Goal: Task Accomplishment & Management: Use online tool/utility

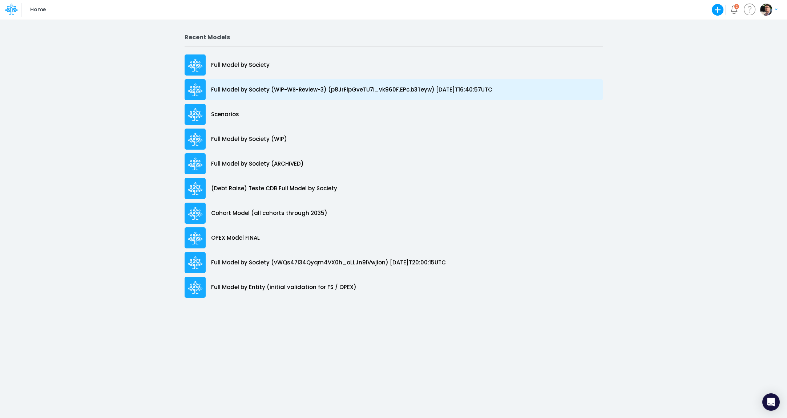
click at [257, 92] on p "Full Model by Society (WIP-WS-Review-3) (p8JrFipGveTU7I_vk960F.EPc.b3Teyw) [DAT…" at bounding box center [351, 90] width 281 height 8
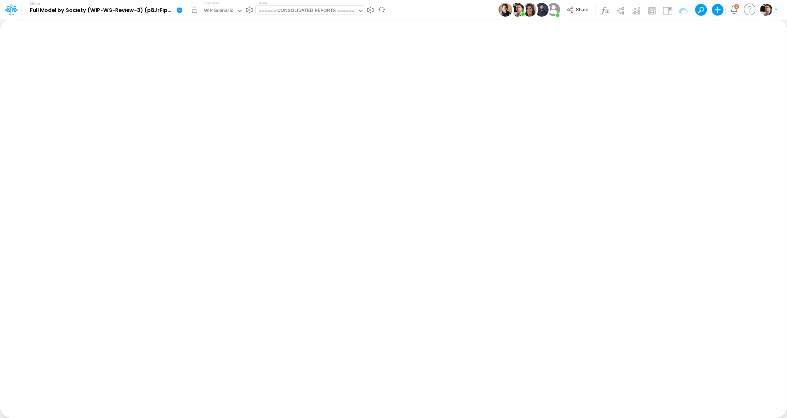
click at [314, 11] on div "====== CONSOLIDATED REPORTS ======" at bounding box center [306, 11] width 97 height 8
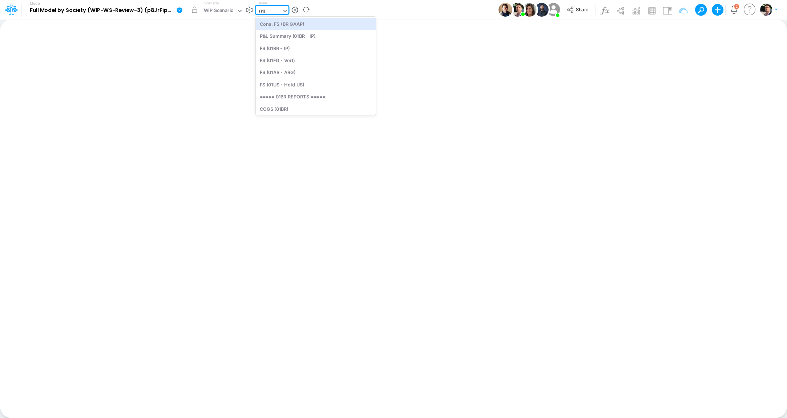
type input "01br"
click at [285, 38] on div "FS (01BR - IP)" at bounding box center [305, 36] width 98 height 12
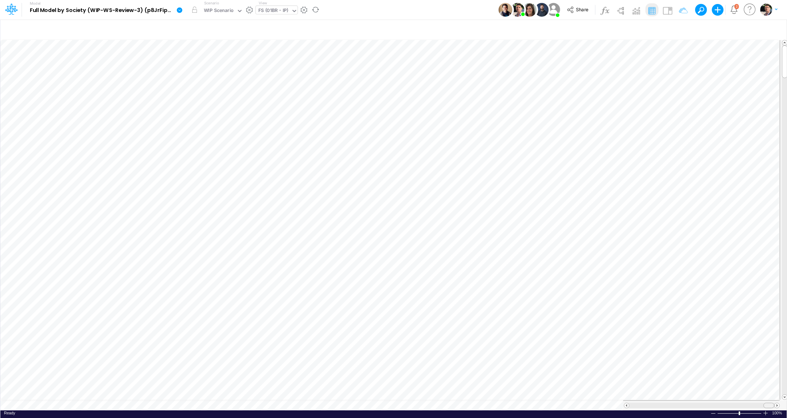
drag, startPoint x: 654, startPoint y: 405, endPoint x: 780, endPoint y: 401, distance: 126.0
click at [780, 401] on tr at bounding box center [393, 405] width 787 height 10
click at [626, 405] on span at bounding box center [626, 405] width 5 height 5
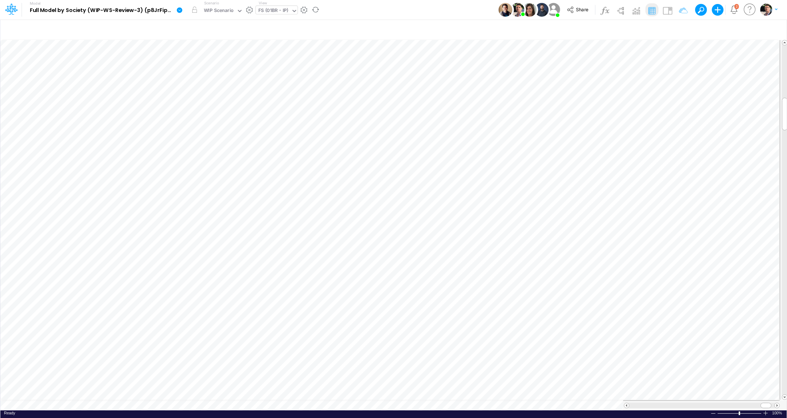
scroll to position [3, 24]
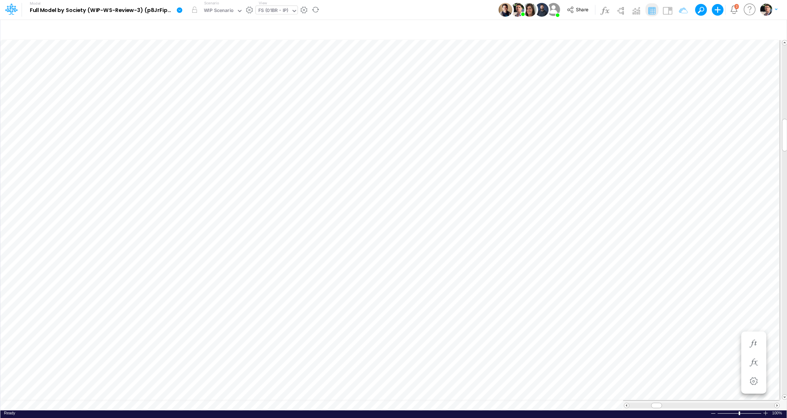
scroll to position [3, 22]
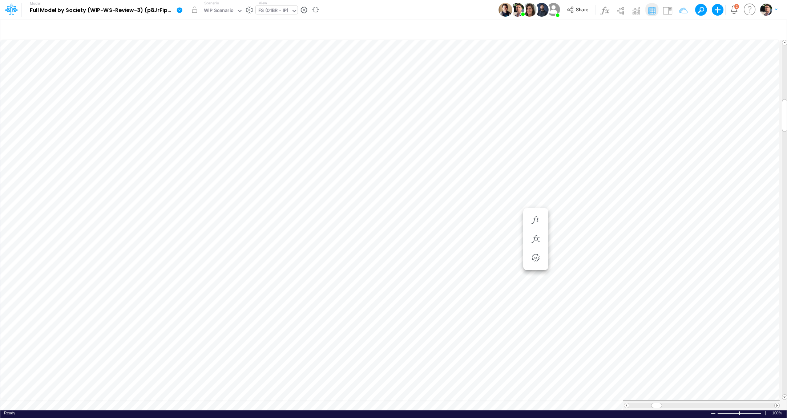
scroll to position [3, 22]
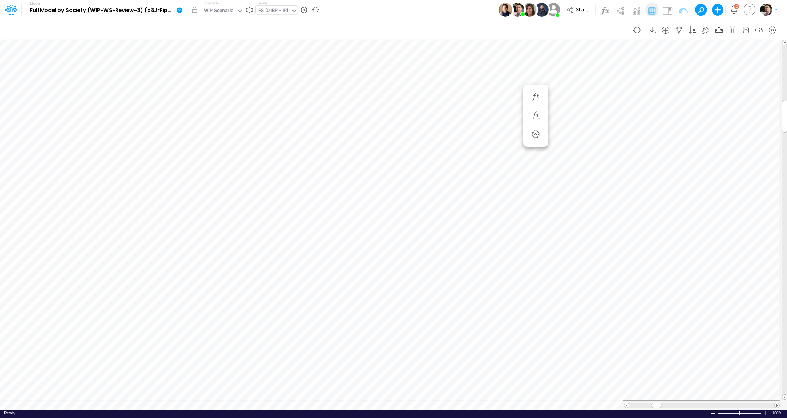
scroll to position [3, 1]
click at [537, 126] on icon "button" at bounding box center [535, 123] width 11 height 8
click at [286, 15] on div "FS (01BR - IP)" at bounding box center [273, 11] width 30 height 8
type input "02br"
click at [286, 23] on div "FS (02BR - BR Inc)" at bounding box center [305, 24] width 98 height 12
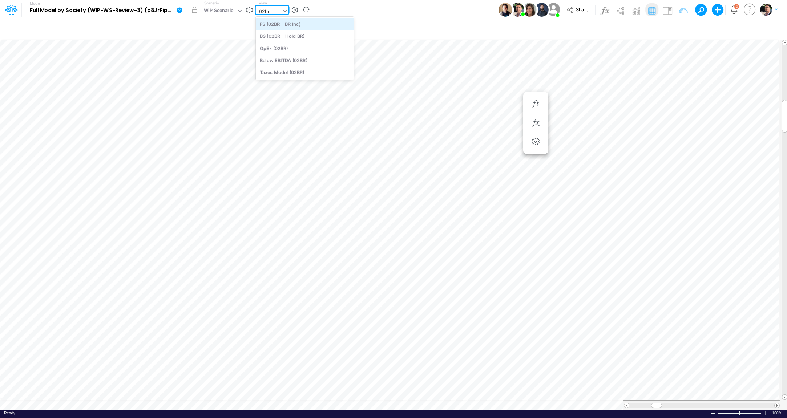
type input "Financial Statements - Holding [GEOGRAPHIC_DATA] (02BR)"
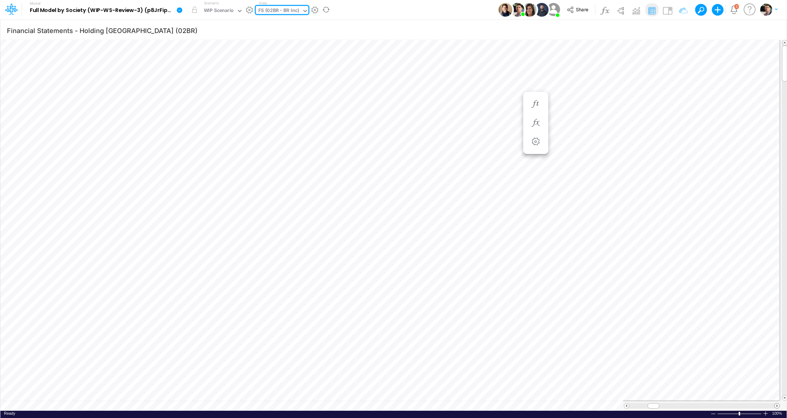
click at [777, 406] on span at bounding box center [776, 405] width 5 height 5
click at [679, 31] on icon "button" at bounding box center [678, 31] width 11 height 8
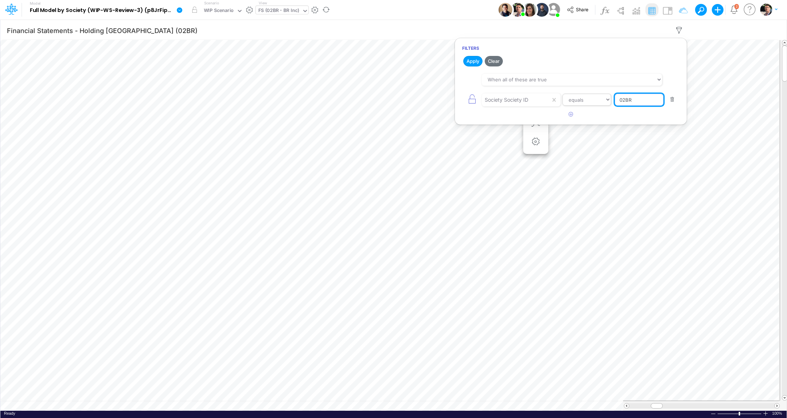
drag, startPoint x: 646, startPoint y: 99, endPoint x: 598, endPoint y: 96, distance: 48.4
click at [614, 97] on input "02BR" at bounding box center [638, 100] width 49 height 12
type input "template"
click at [472, 62] on button "Apply" at bounding box center [472, 61] width 19 height 11
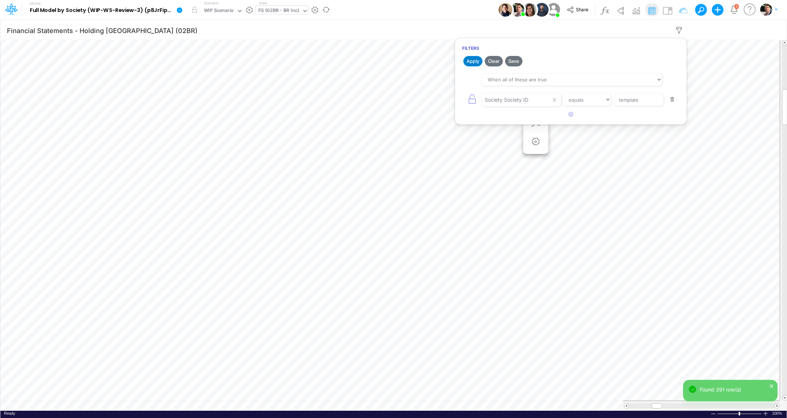
scroll to position [3, 1]
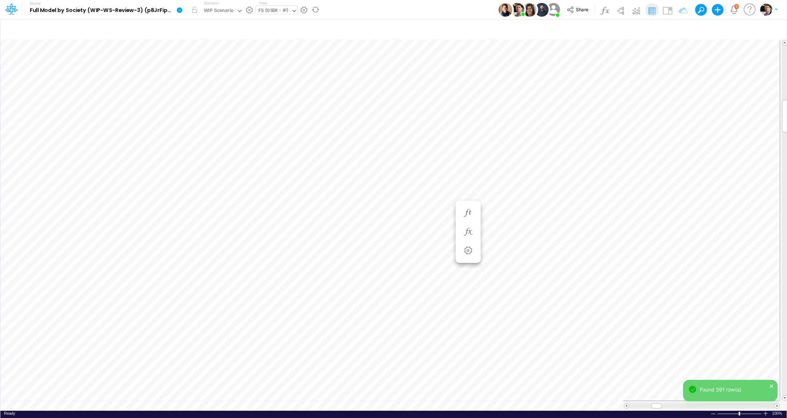
scroll to position [3, 1]
type input "Financial Statements - Holding [GEOGRAPHIC_DATA] (02BR)"
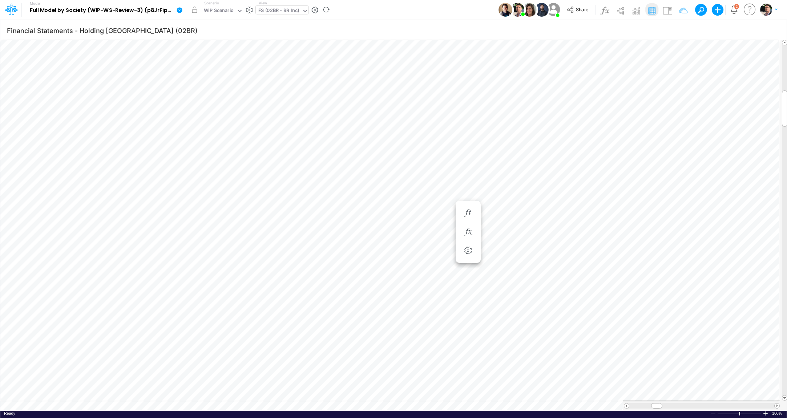
scroll to position [3, 1]
type input "Financial Statements - Holding [GEOGRAPHIC_DATA] (02BR)"
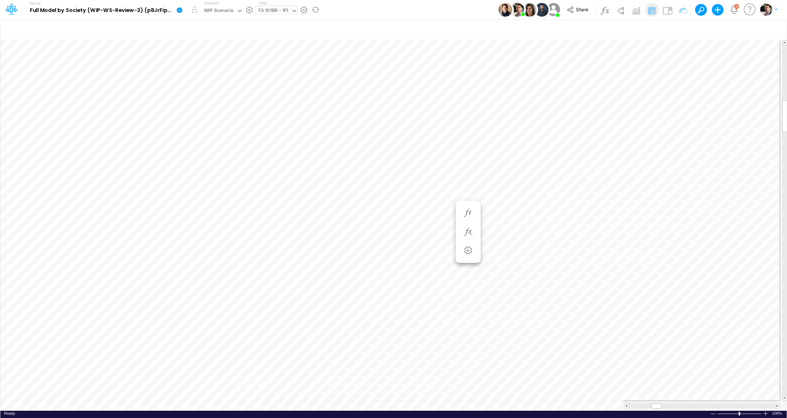
type input "Financial Statements - Holding [GEOGRAPHIC_DATA] (02BR)"
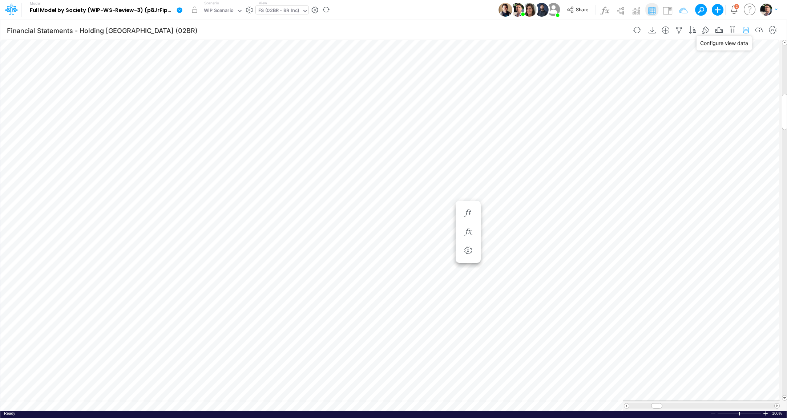
click at [747, 29] on icon "button" at bounding box center [745, 31] width 11 height 8
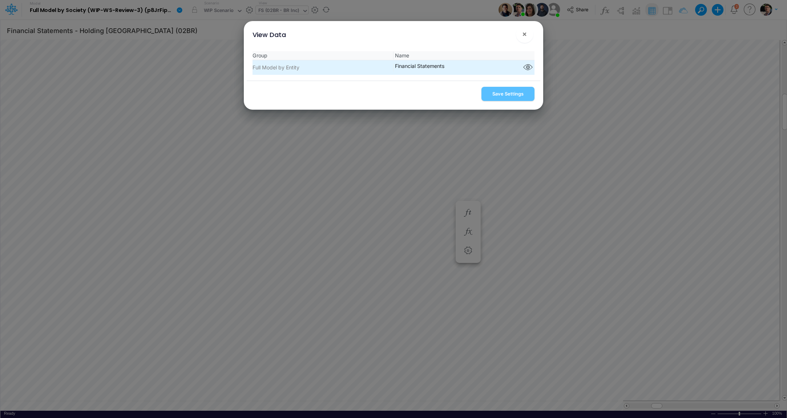
click at [530, 61] on li "Full Model by Entity Financial Statements Component parts" at bounding box center [392, 67] width 281 height 15
click at [528, 66] on icon "button" at bounding box center [527, 67] width 11 height 9
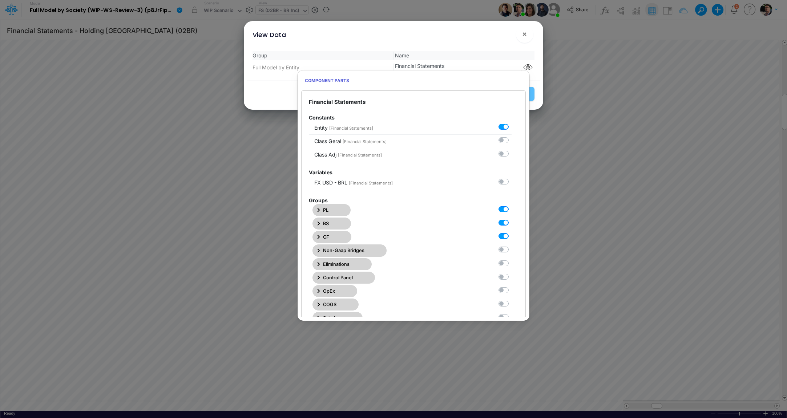
click at [511, 205] on label at bounding box center [511, 205] width 0 height 0
click at [511, 208] on Statements0 "checkbox" at bounding box center [513, 207] width 5 height 5
click at [511, 205] on label at bounding box center [511, 205] width 0 height 0
click at [511, 208] on Statements0 "checkbox" at bounding box center [513, 207] width 5 height 5
checkbox Statements0 "true"
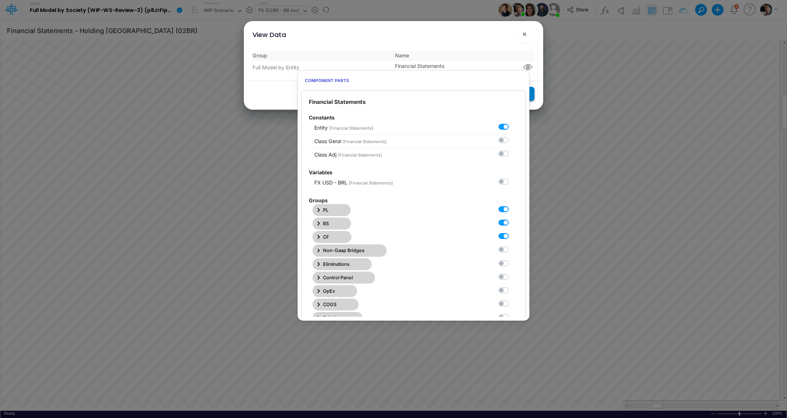
click at [533, 92] on button "Save Settings" at bounding box center [507, 94] width 53 height 14
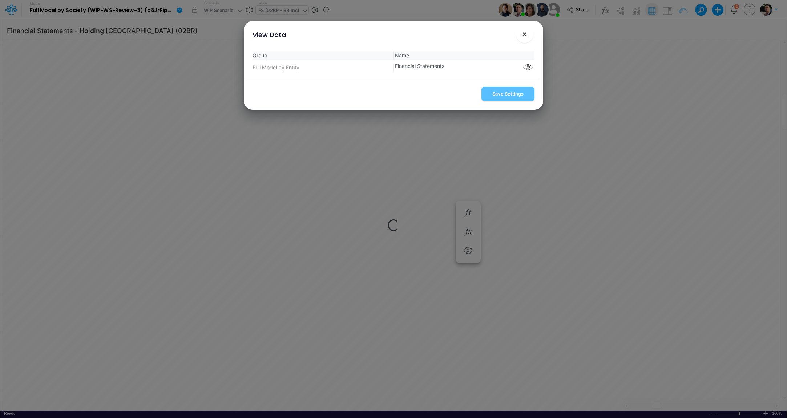
click at [522, 37] on span "×" at bounding box center [524, 33] width 5 height 9
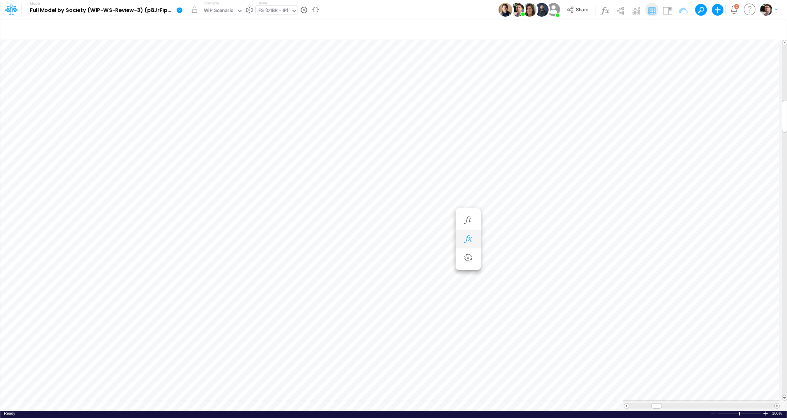
scroll to position [3, 22]
click at [540, 375] on icon "button" at bounding box center [535, 377] width 11 height 8
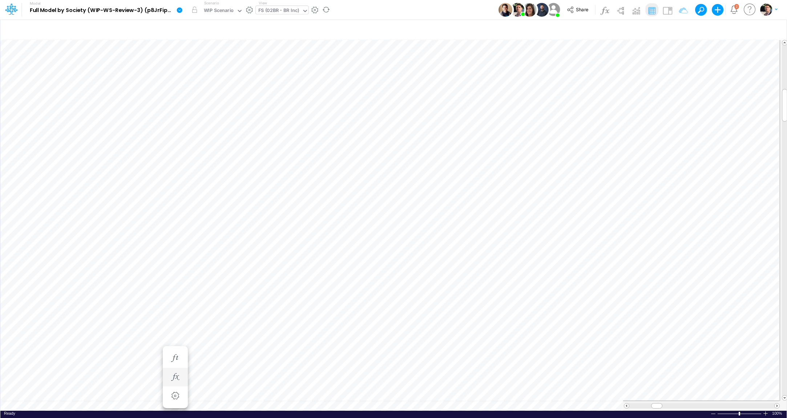
type input "Financial Statements - Holding [GEOGRAPHIC_DATA] (02BR)"
click at [471, 167] on icon "button" at bounding box center [467, 167] width 11 height 8
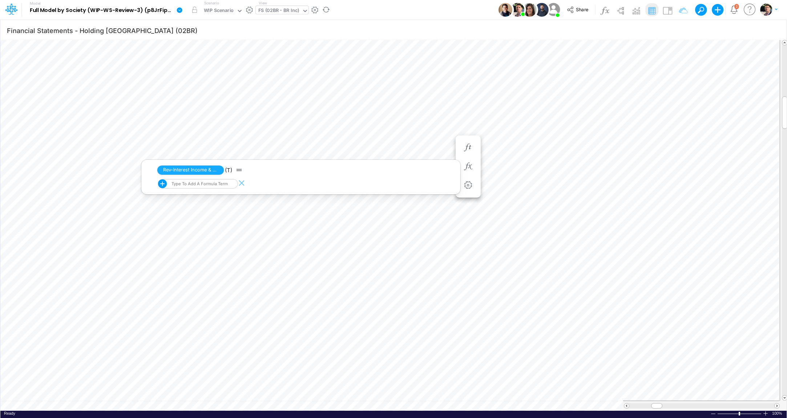
click at [219, 184] on div "Type to add a formula term" at bounding box center [199, 183] width 58 height 5
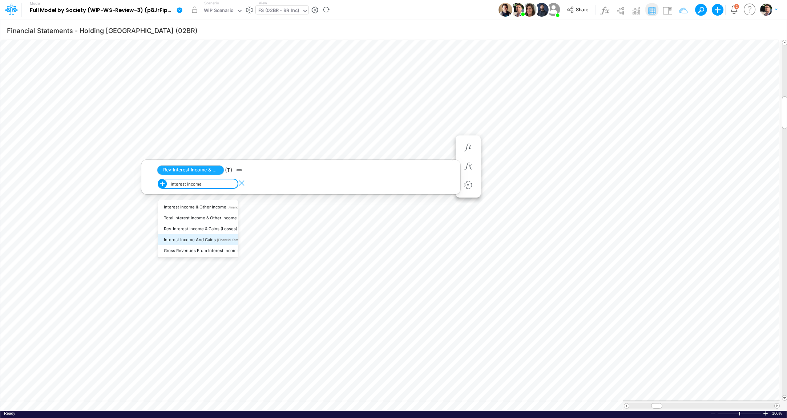
click at [200, 240] on span "Interest income and gains" at bounding box center [190, 239] width 52 height 5
type input "interest income"
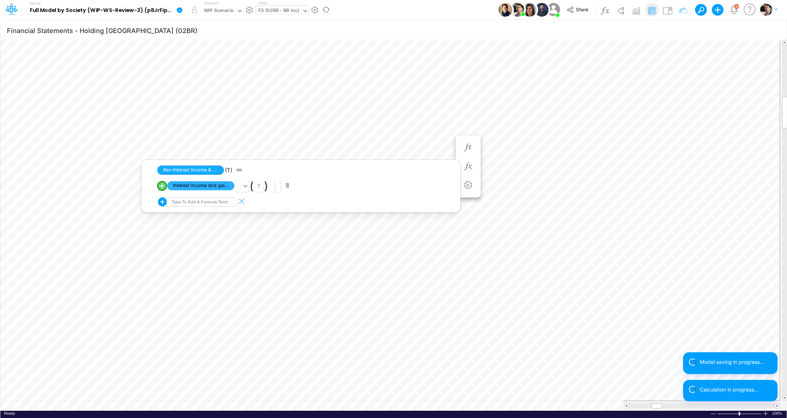
click at [189, 201] on div "Type to add a formula term" at bounding box center [199, 201] width 58 height 5
click at [214, 226] on span "Derivative financial instruments Gains & Losses" at bounding box center [210, 225] width 93 height 5
type input "deriva"
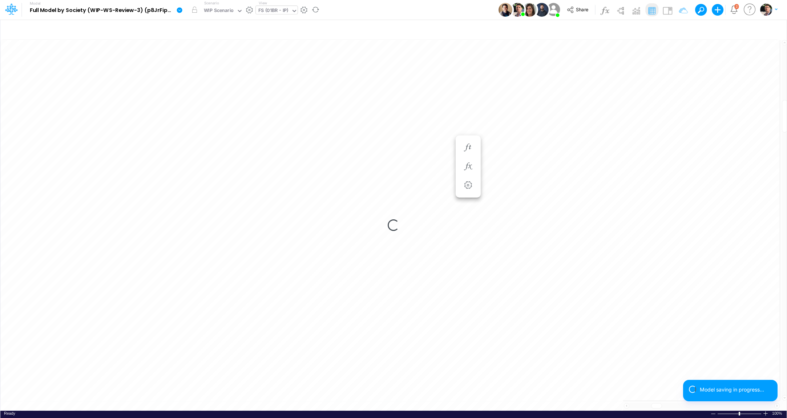
scroll to position [3, 28]
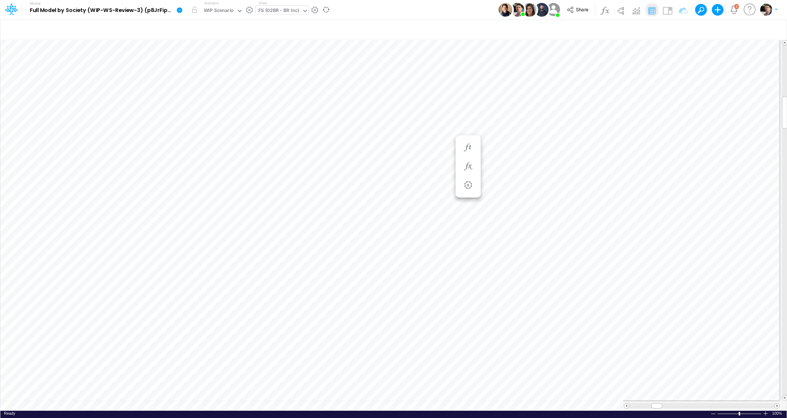
type input "Financial Statements - Holding [GEOGRAPHIC_DATA] (02BR)"
click at [467, 167] on icon "button" at bounding box center [467, 167] width 11 height 8
click at [172, 186] on icon "button" at bounding box center [175, 186] width 11 height 8
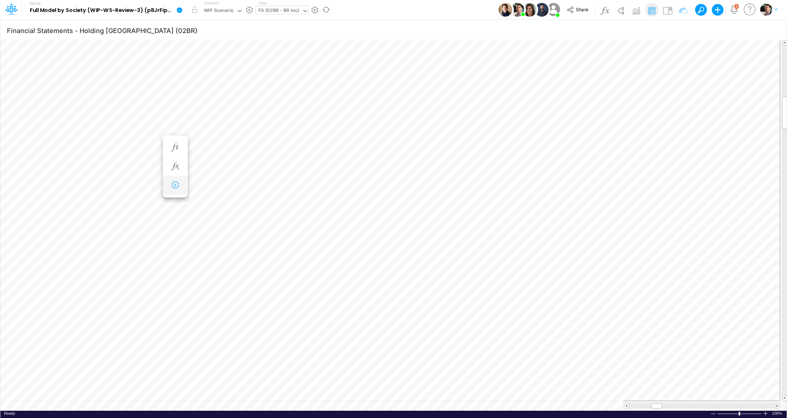
select select "sum"
select select "field"
select select "Number"
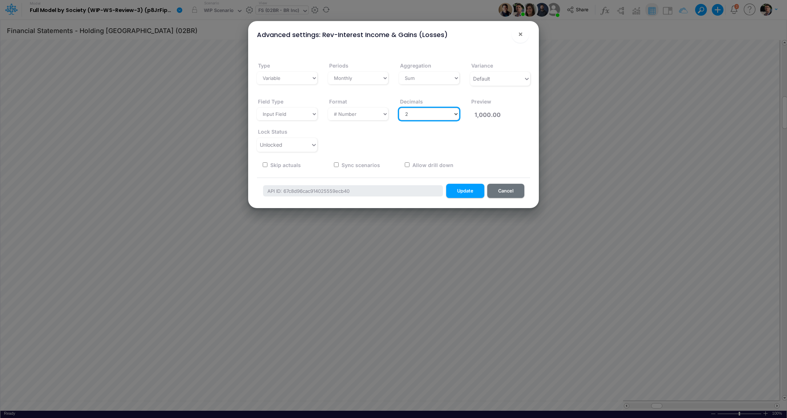
select select "0"
click option "0" at bounding box center [0, 0] width 0 height 0
type input "1,000"
click at [465, 191] on button "Update" at bounding box center [465, 191] width 38 height 14
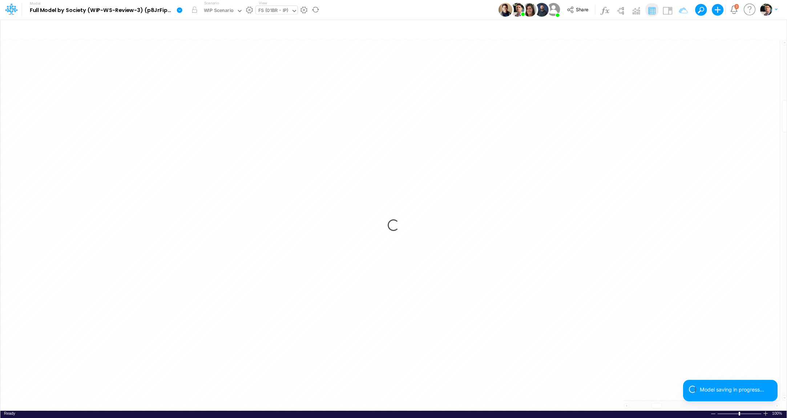
scroll to position [3, 22]
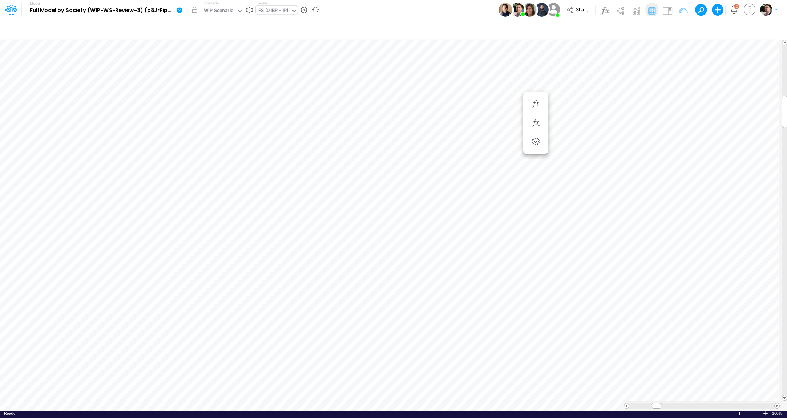
scroll to position [3, 22]
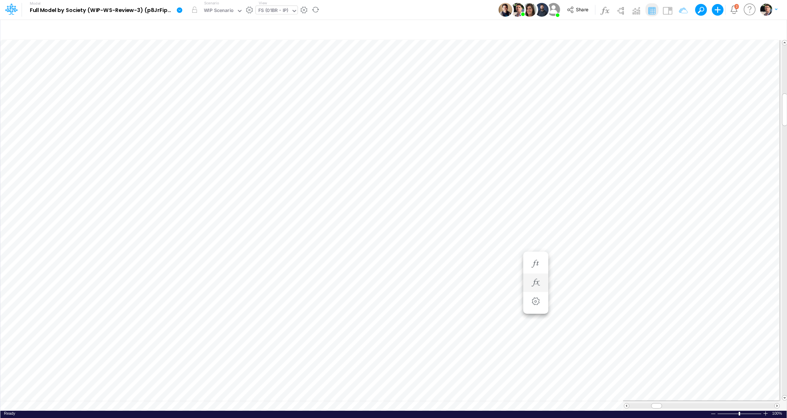
scroll to position [3, 24]
click at [488, 370] on icon "button" at bounding box center [491, 373] width 11 height 8
type input "Financial Statements - Holding [GEOGRAPHIC_DATA] (02BR)"
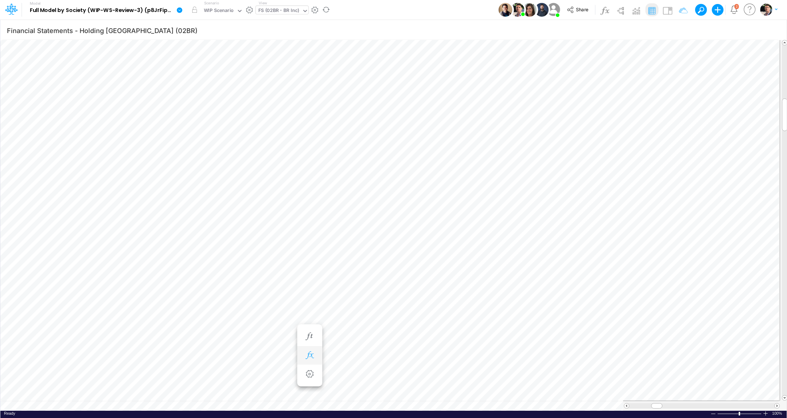
click at [309, 359] on icon "button" at bounding box center [309, 356] width 11 height 8
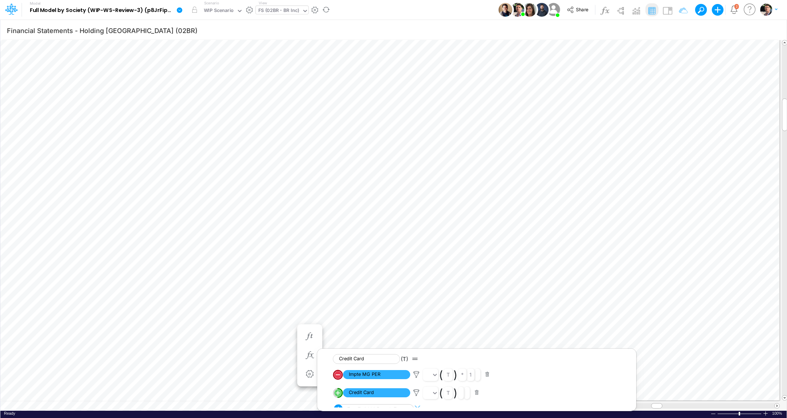
click at [338, 375] on line "circle with outer border" at bounding box center [338, 375] width 4 height 0
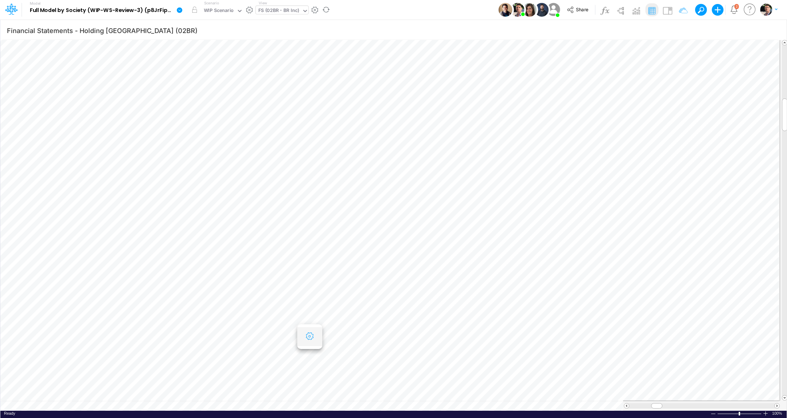
click at [306, 332] on button "button" at bounding box center [309, 336] width 13 height 15
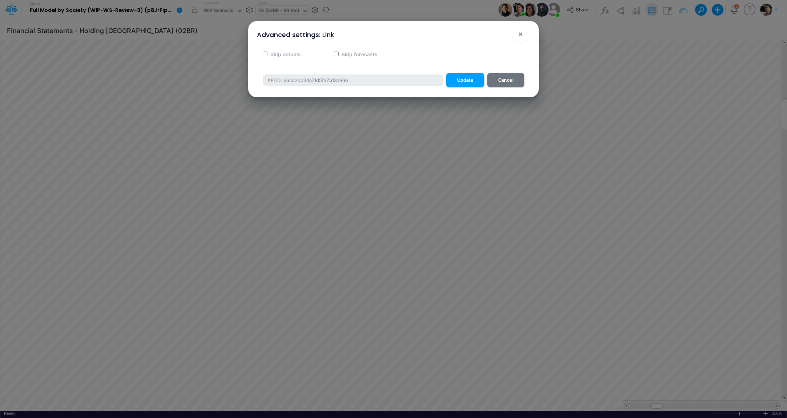
click at [350, 54] on label "Skip forecasts" at bounding box center [358, 54] width 37 height 8
click at [338, 54] on input "Skip forecasts" at bounding box center [336, 54] width 5 height 5
checkbox input "true"
click at [464, 81] on button "Update" at bounding box center [465, 80] width 38 height 14
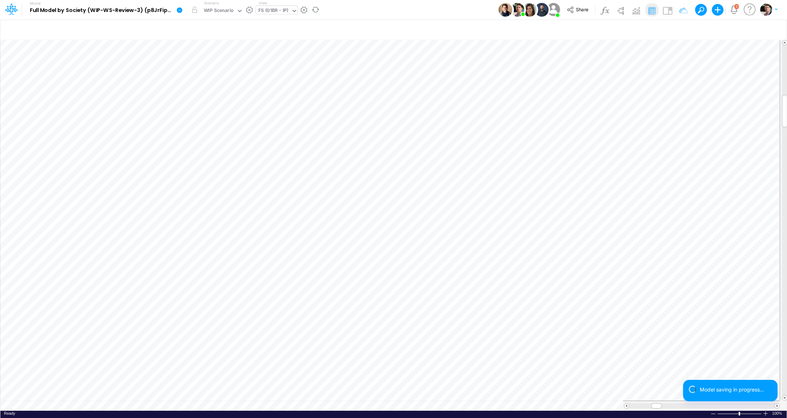
scroll to position [3, 24]
click at [532, 302] on icon "button" at bounding box center [535, 305] width 11 height 8
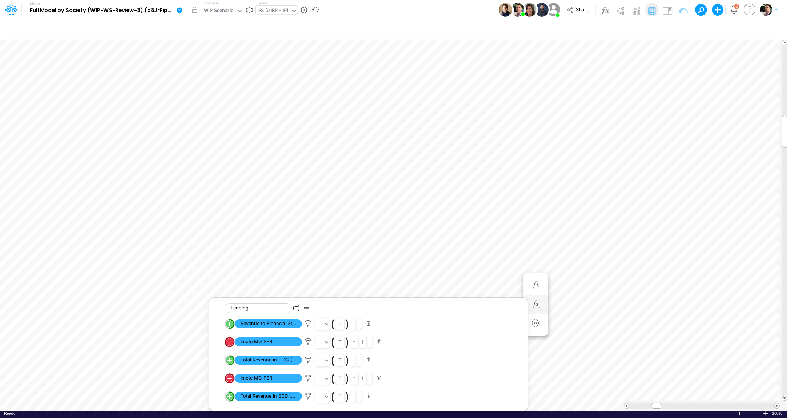
scroll to position [3, 22]
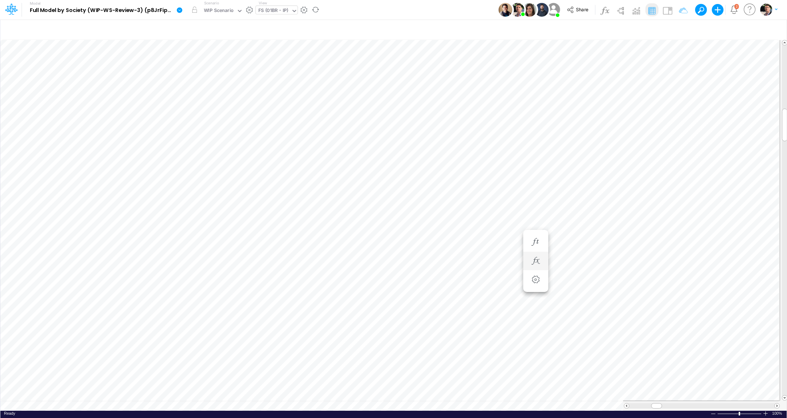
scroll to position [3, 23]
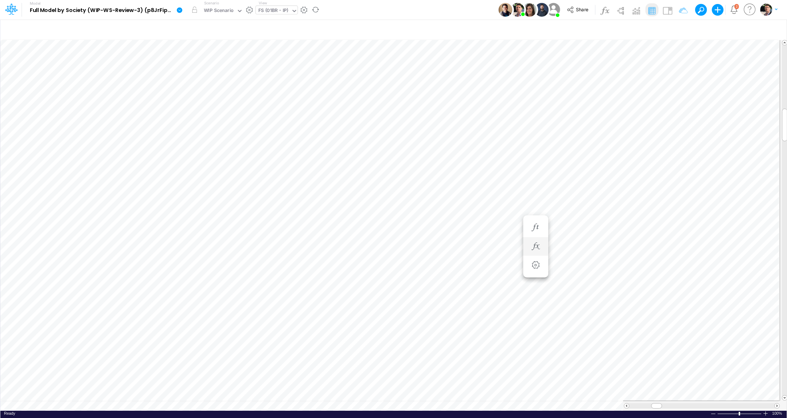
scroll to position [3, 22]
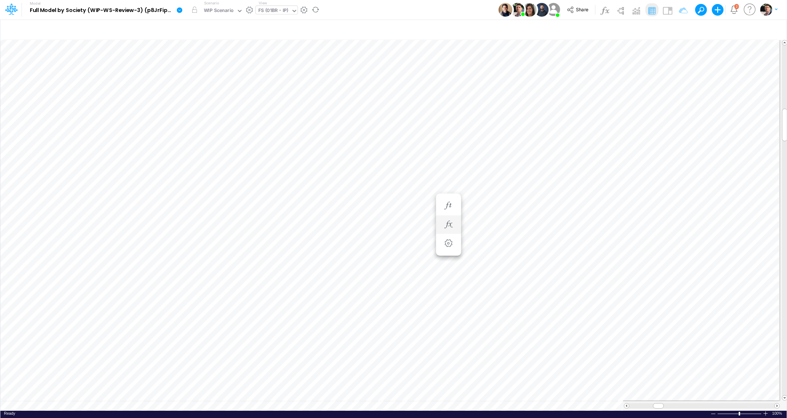
scroll to position [3, 9]
click at [451, 355] on icon "button" at bounding box center [448, 356] width 11 height 8
type input "Financial Statements - Holding [GEOGRAPHIC_DATA] (02BR)"
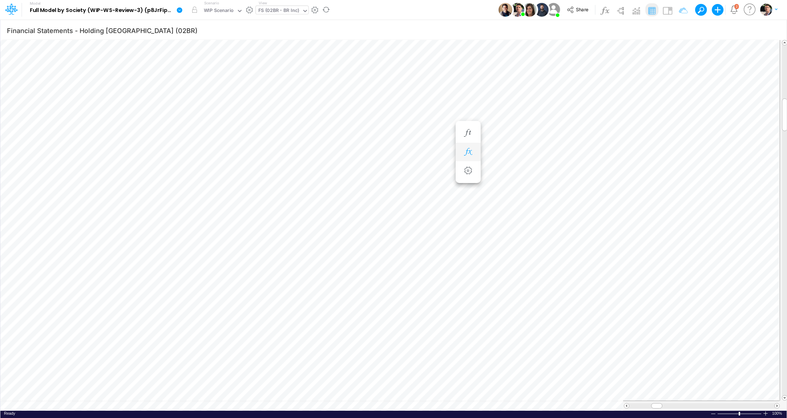
click at [472, 155] on icon "button" at bounding box center [467, 152] width 11 height 8
click at [461, 371] on li at bounding box center [467, 377] width 25 height 19
click at [468, 337] on icon "button" at bounding box center [467, 341] width 11 height 8
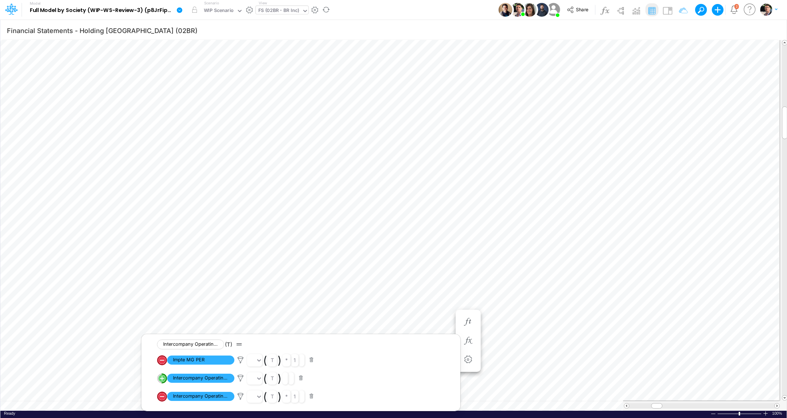
click at [163, 359] on circle "circle with outer border" at bounding box center [161, 360] width 7 height 7
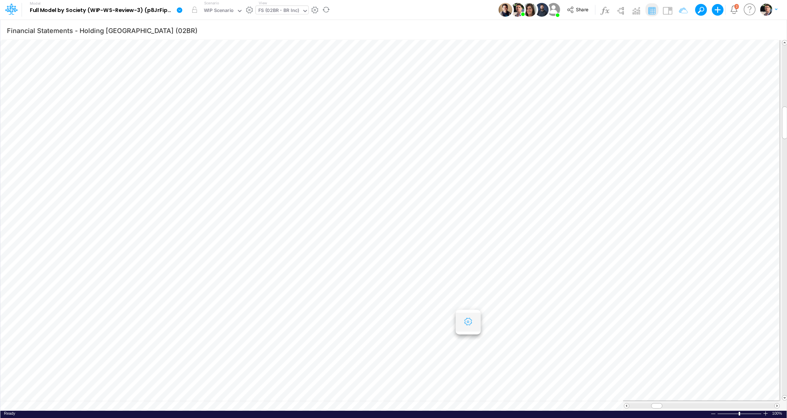
click at [461, 323] on button "button" at bounding box center [467, 322] width 13 height 15
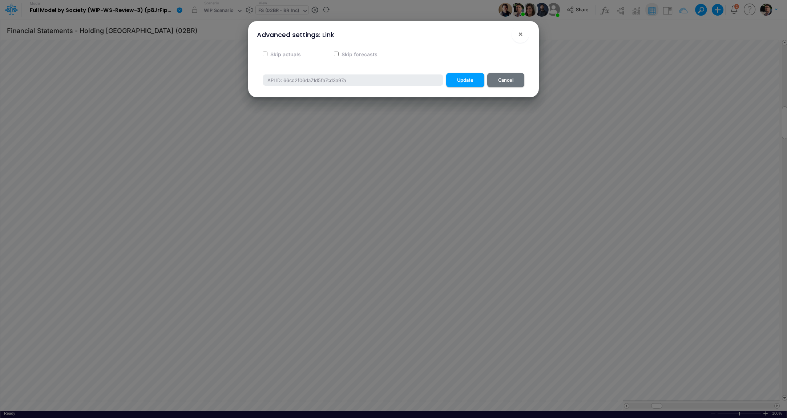
click at [348, 54] on label "Skip forecasts" at bounding box center [358, 54] width 37 height 8
click at [338, 54] on input "Skip forecasts" at bounding box center [336, 54] width 5 height 5
checkbox input "true"
click at [464, 83] on button "Update" at bounding box center [465, 80] width 38 height 14
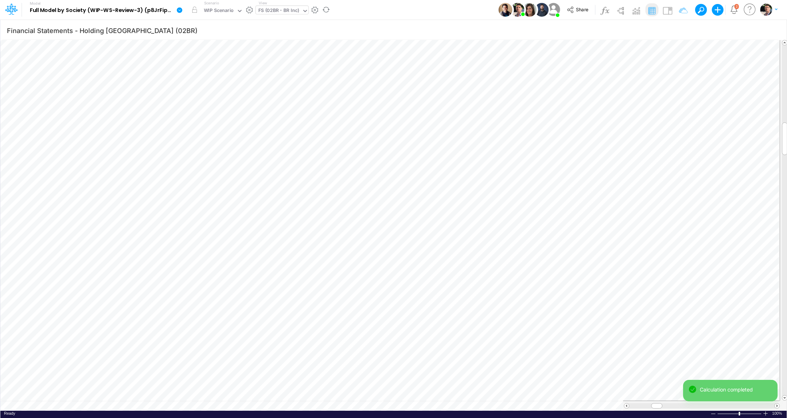
scroll to position [3, 1]
click at [468, 182] on icon "button" at bounding box center [467, 181] width 11 height 8
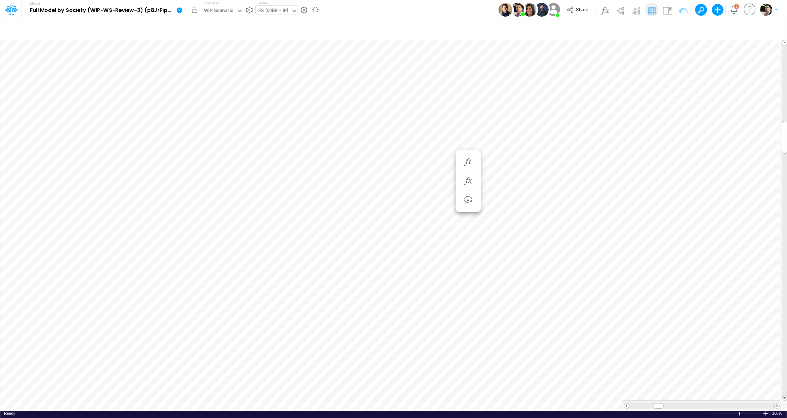
scroll to position [3, 12]
click at [452, 184] on icon "button" at bounding box center [448, 188] width 11 height 8
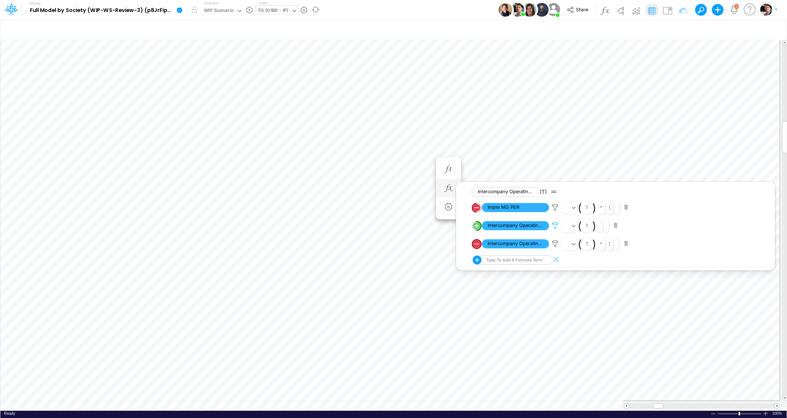
click at [556, 225] on icon at bounding box center [554, 226] width 11 height 8
click at [554, 245] on div at bounding box center [393, 211] width 787 height 414
click at [555, 245] on icon at bounding box center [554, 244] width 11 height 8
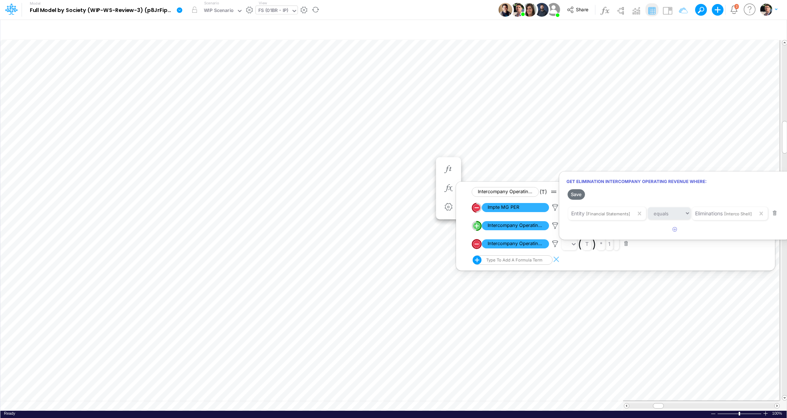
click at [554, 227] on div at bounding box center [393, 211] width 787 height 414
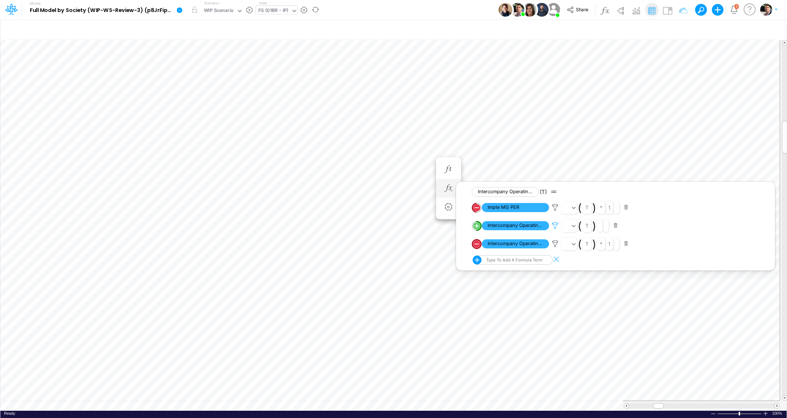
click at [554, 225] on icon at bounding box center [554, 226] width 11 height 8
click at [554, 225] on div at bounding box center [393, 211] width 787 height 414
click at [554, 225] on icon at bounding box center [554, 226] width 11 height 8
click at [554, 225] on div at bounding box center [393, 211] width 787 height 414
click at [669, 11] on img at bounding box center [667, 11] width 12 height 12
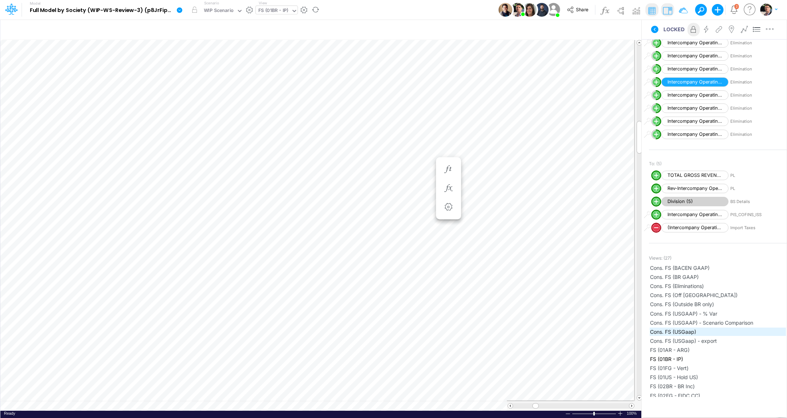
scroll to position [690, 0]
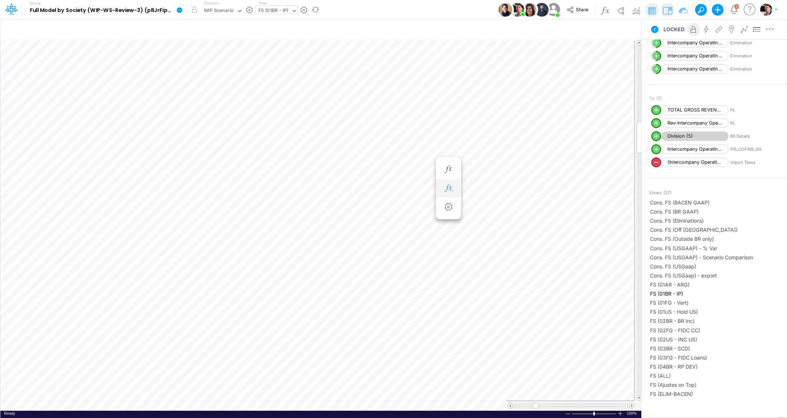
click at [448, 184] on icon "button" at bounding box center [448, 188] width 11 height 8
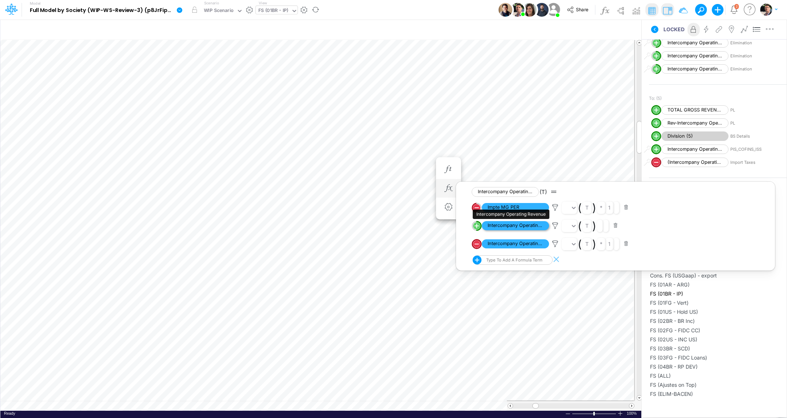
click at [519, 227] on span "Intercompany Operating Revenue" at bounding box center [514, 225] width 67 height 9
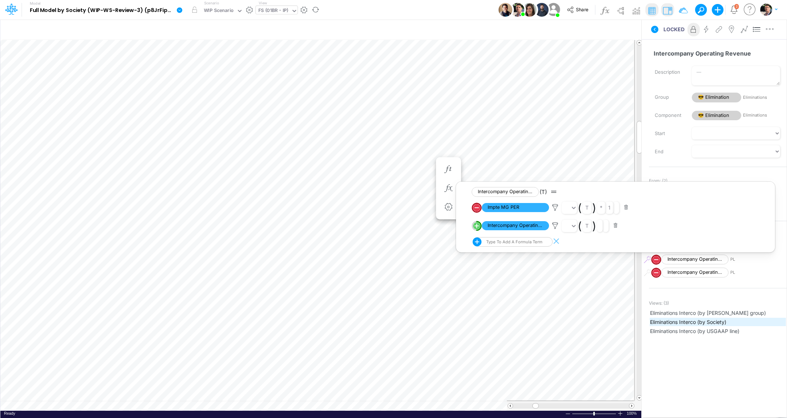
click at [672, 322] on span "Eliminations Interco (by Society)" at bounding box center [717, 322] width 135 height 8
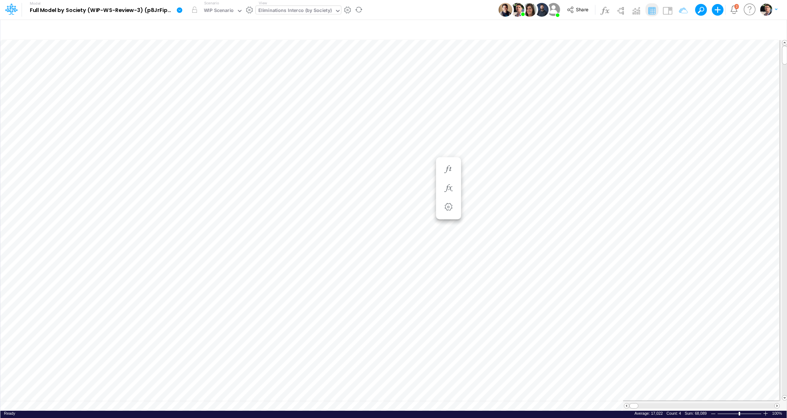
scroll to position [3, 1]
click at [577, 294] on icon "button" at bounding box center [577, 297] width 11 height 8
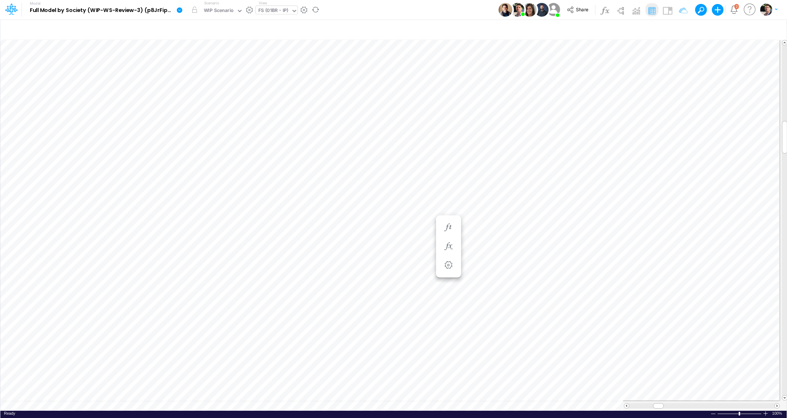
scroll to position [3, 24]
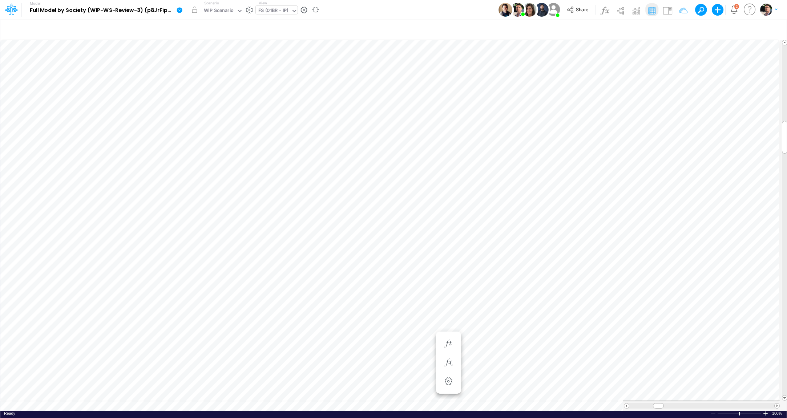
scroll to position [3, 23]
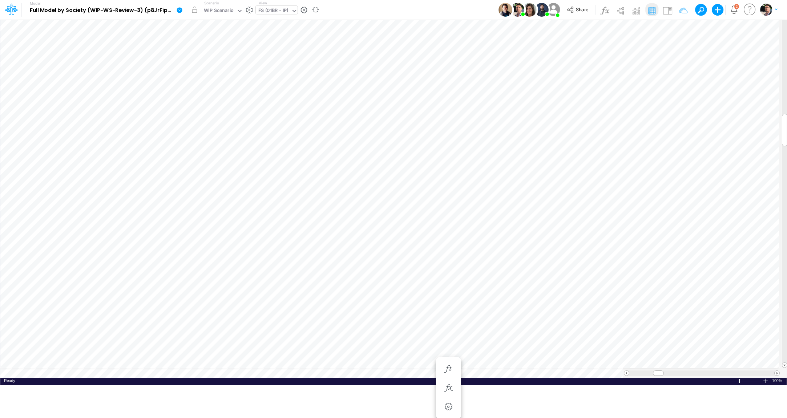
scroll to position [3, 9]
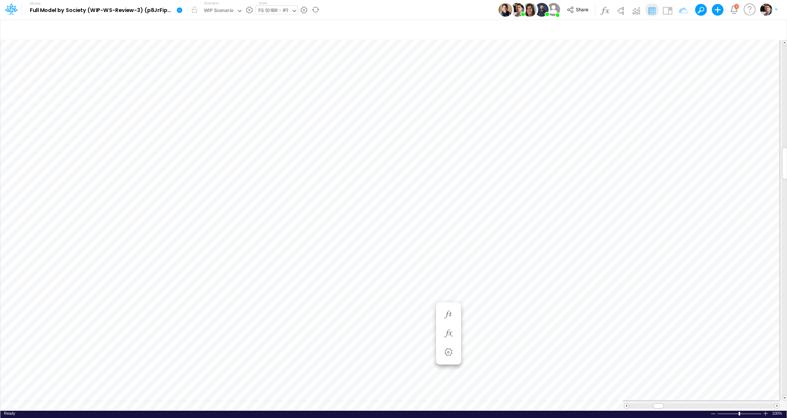
scroll to position [3, 8]
click at [444, 282] on icon "button" at bounding box center [448, 283] width 11 height 8
click at [449, 276] on button "button" at bounding box center [448, 283] width 13 height 15
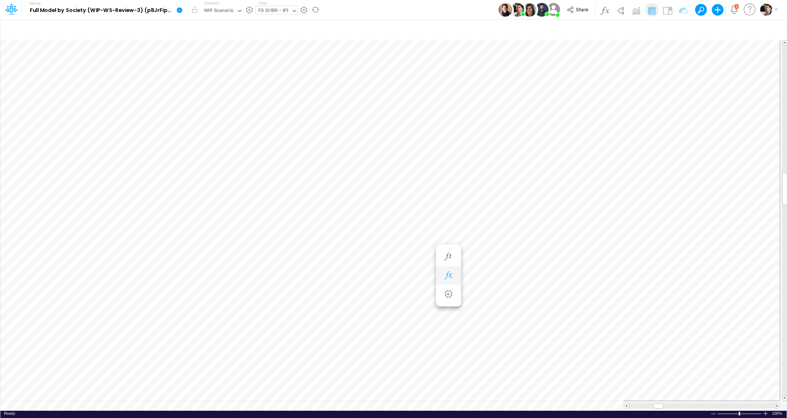
click at [448, 275] on icon "button" at bounding box center [448, 276] width 11 height 8
click at [448, 280] on icon "button" at bounding box center [448, 283] width 11 height 8
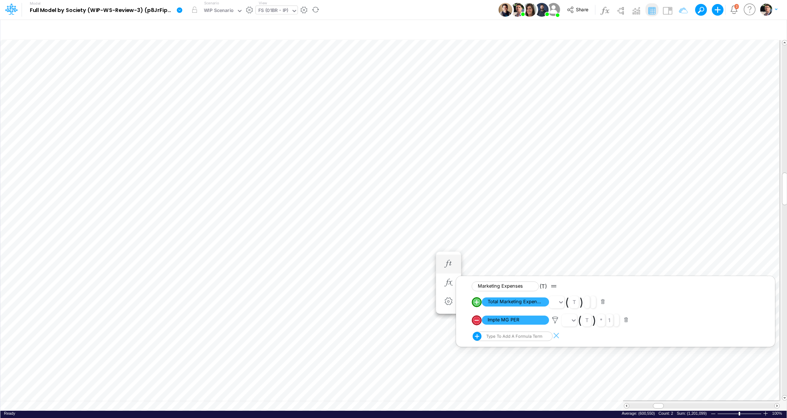
scroll to position [3, 24]
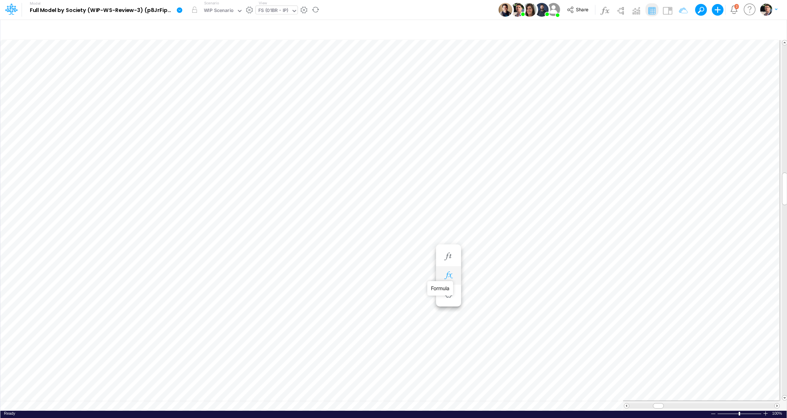
click at [450, 274] on icon "button" at bounding box center [448, 276] width 11 height 8
click at [446, 278] on icon "button" at bounding box center [448, 276] width 11 height 8
click at [667, 12] on img at bounding box center [667, 11] width 12 height 12
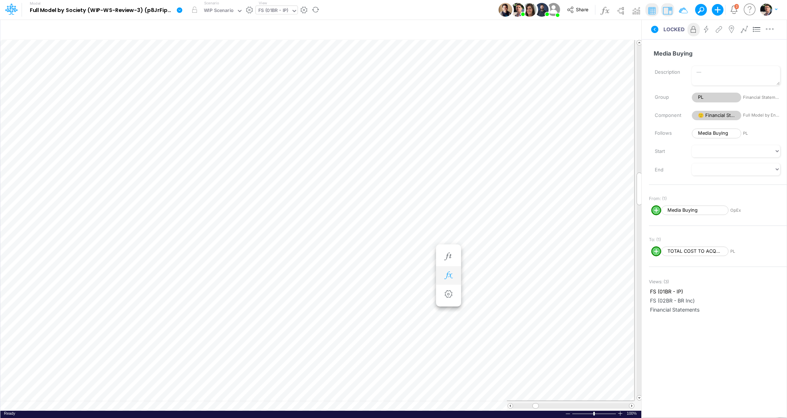
click at [451, 275] on icon "button" at bounding box center [448, 276] width 11 height 8
click at [505, 294] on span "Media Buying" at bounding box center [514, 294] width 67 height 9
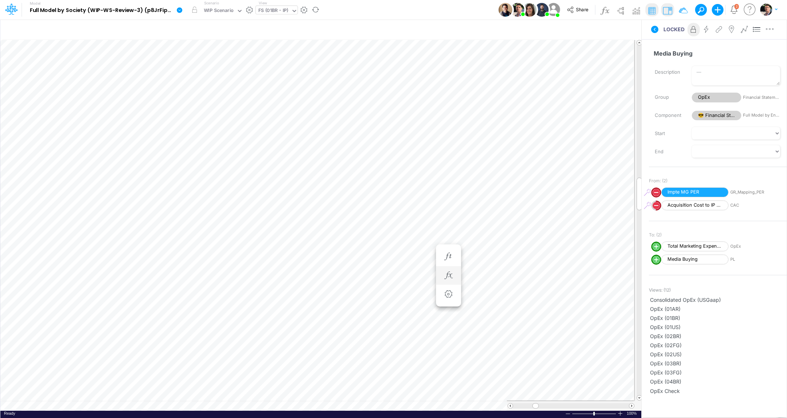
scroll to position [3, 20]
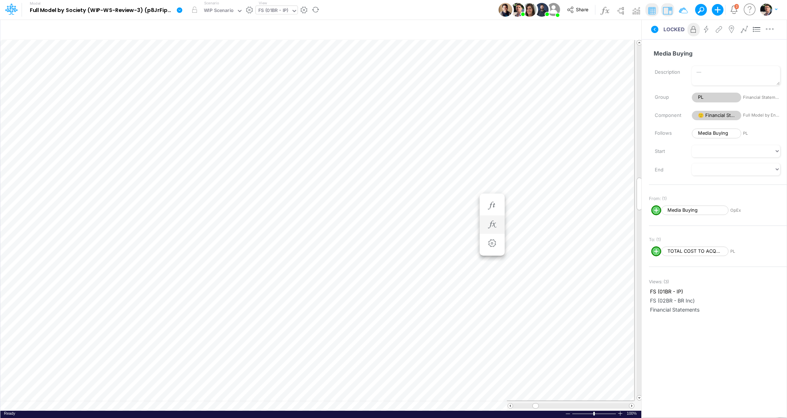
scroll to position [3, 24]
click at [450, 221] on icon "button" at bounding box center [448, 225] width 11 height 8
click at [447, 205] on icon "button" at bounding box center [448, 206] width 11 height 8
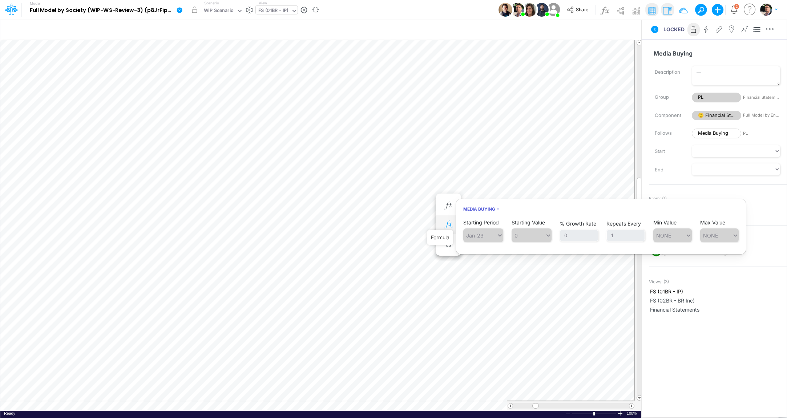
click at [450, 225] on icon "button" at bounding box center [448, 225] width 11 height 8
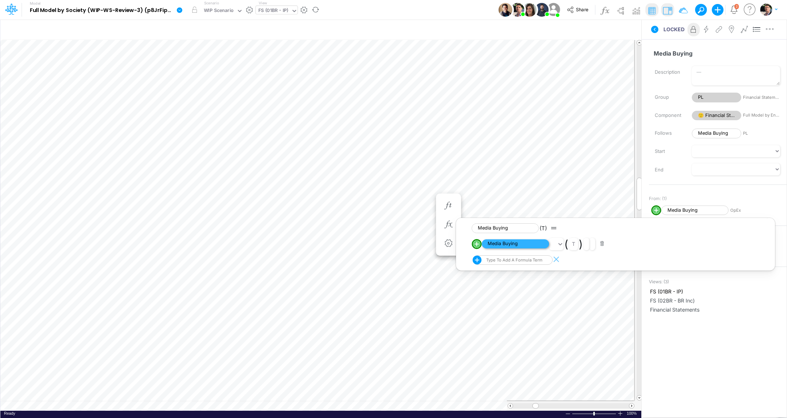
click at [508, 245] on span "Media Buying" at bounding box center [514, 243] width 67 height 9
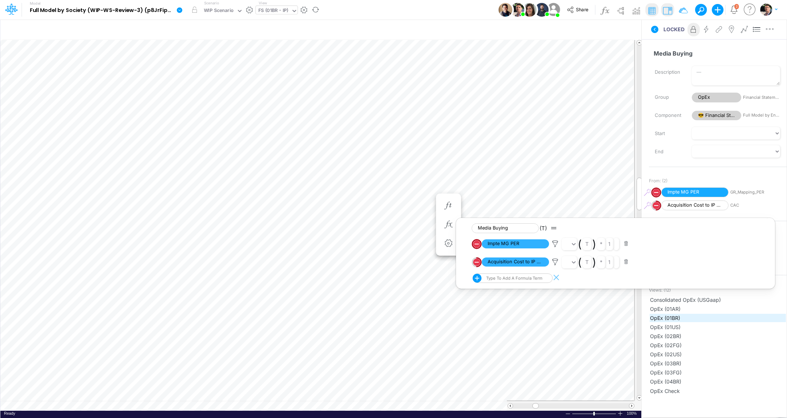
click at [670, 316] on span "OpEx (01BR)" at bounding box center [717, 318] width 135 height 8
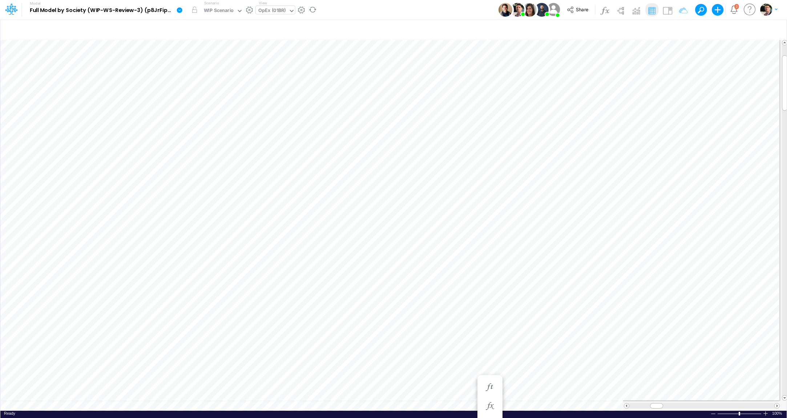
scroll to position [3, 24]
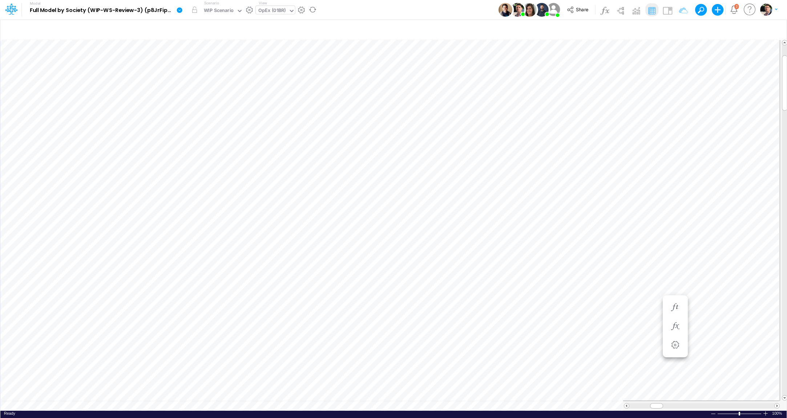
scroll to position [3, 11]
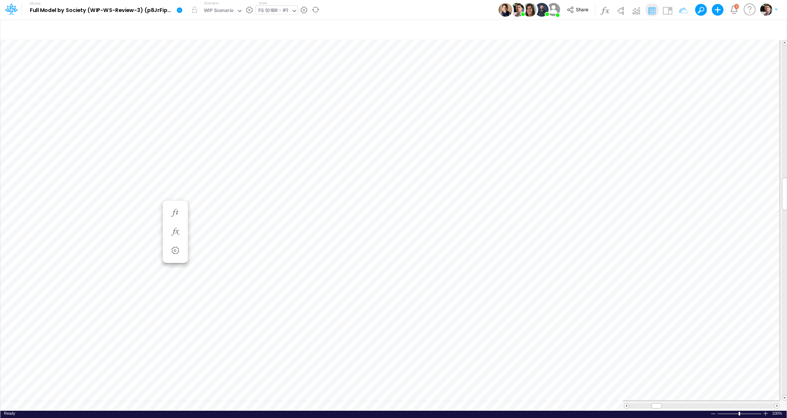
scroll to position [3, 24]
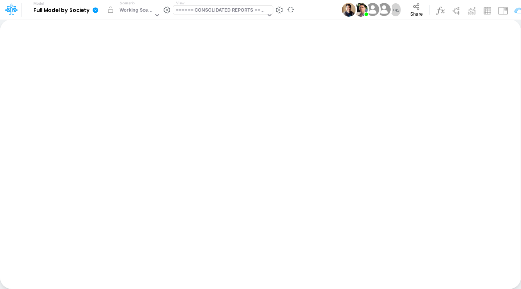
click at [215, 9] on div "====== CONSOLIDATED REPORTS ======" at bounding box center [221, 11] width 90 height 8
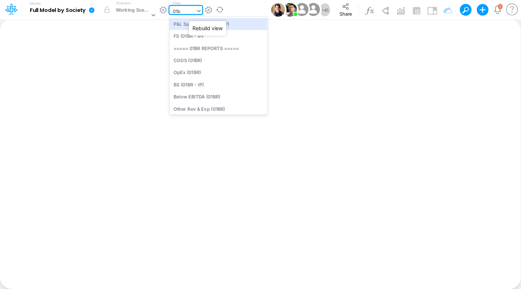
type input "01br"
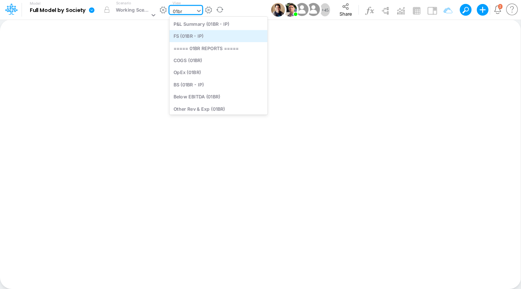
click at [199, 37] on div "FS (01BR - IP)" at bounding box center [219, 36] width 98 height 12
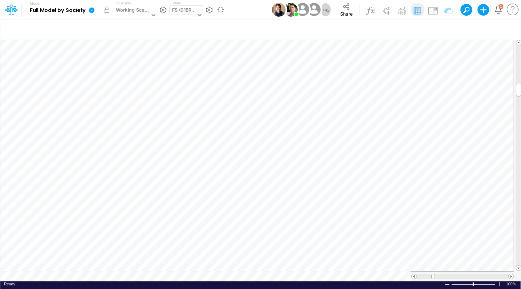
scroll to position [3, 24]
click at [407, 184] on icon "button" at bounding box center [404, 181] width 11 height 8
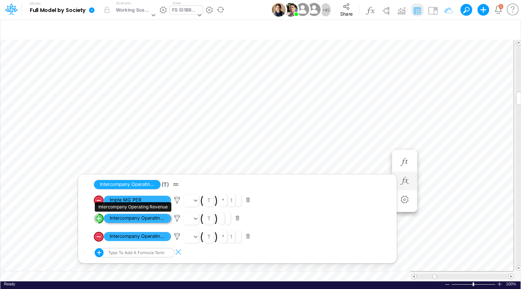
click at [142, 222] on span "Intercompany Operating Revenue" at bounding box center [137, 218] width 67 height 9
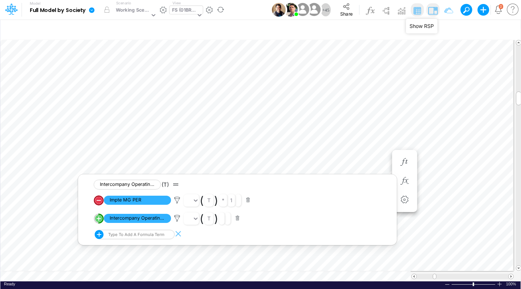
click at [431, 11] on img at bounding box center [433, 11] width 12 height 12
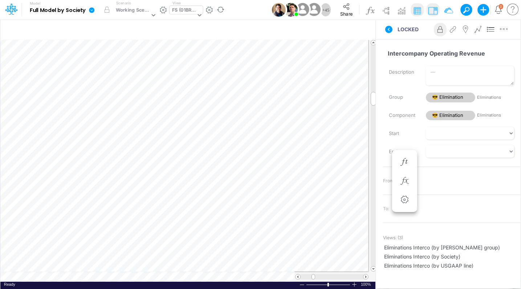
scroll to position [18, 0]
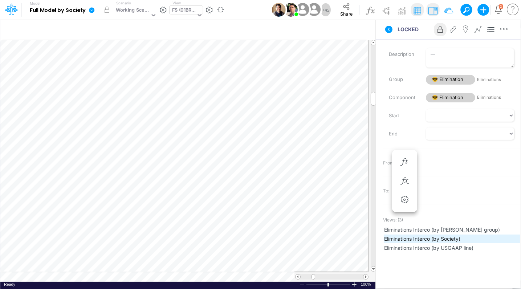
click at [452, 240] on span "Eliminations Interco (by Society)" at bounding box center [451, 239] width 135 height 8
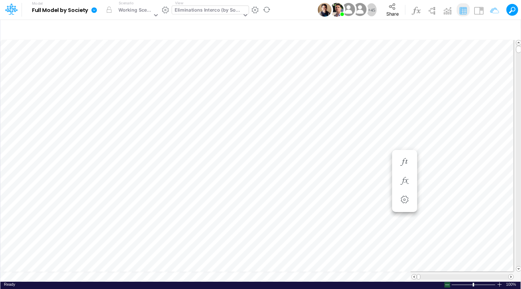
click at [448, 286] on div at bounding box center [447, 284] width 6 height 5
click at [511, 276] on span at bounding box center [511, 277] width 5 height 5
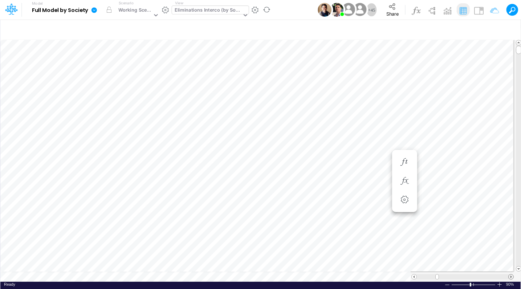
click at [511, 276] on span at bounding box center [511, 277] width 5 height 5
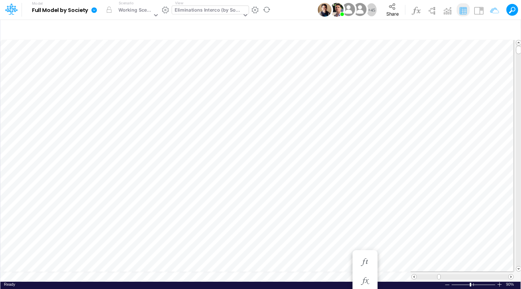
scroll to position [3, 10]
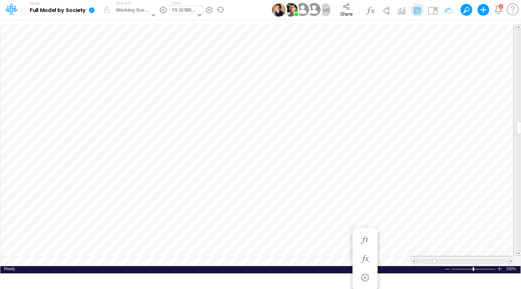
scroll to position [3, 22]
